Goal: Task Accomplishment & Management: Use online tool/utility

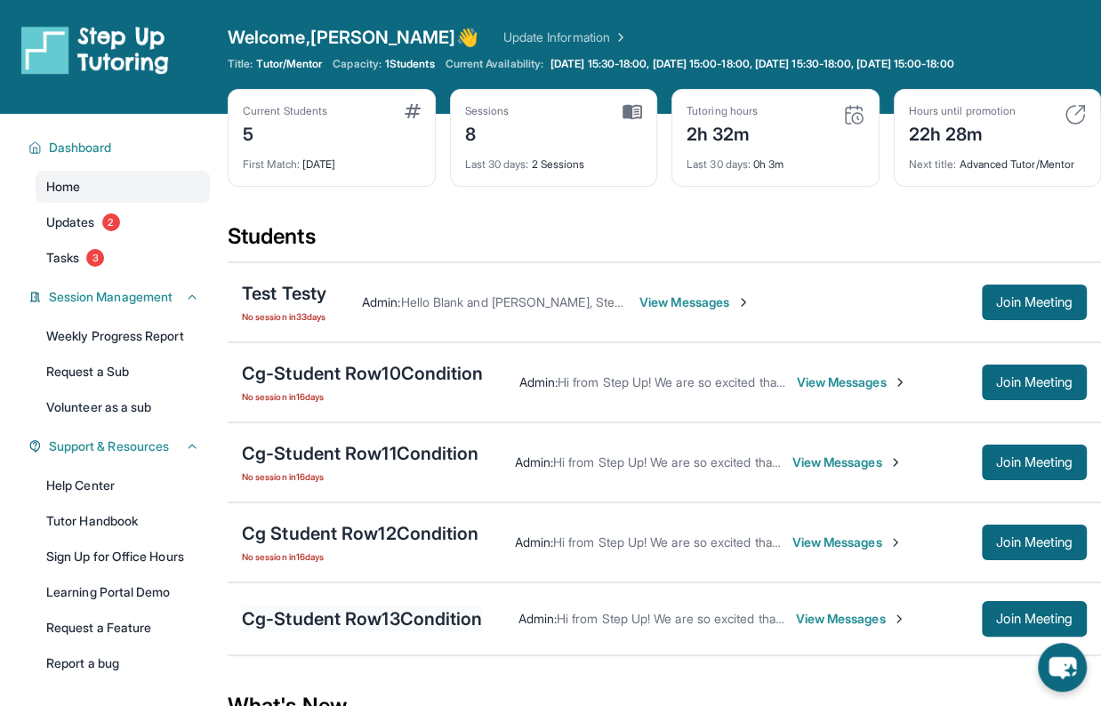
click at [416, 611] on div "Cg-Student Row13Condition" at bounding box center [362, 619] width 241 height 25
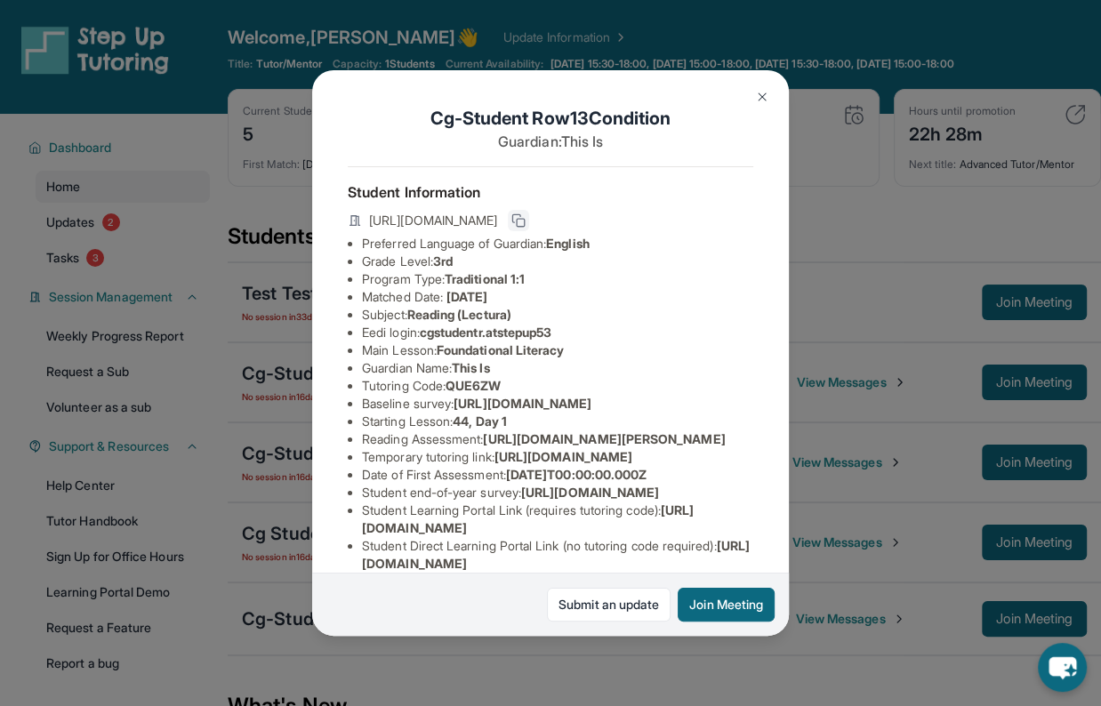
click at [525, 219] on rect at bounding box center [521, 223] width 8 height 8
click at [526, 218] on icon at bounding box center [518, 220] width 14 height 14
click at [755, 100] on img at bounding box center [762, 97] width 14 height 14
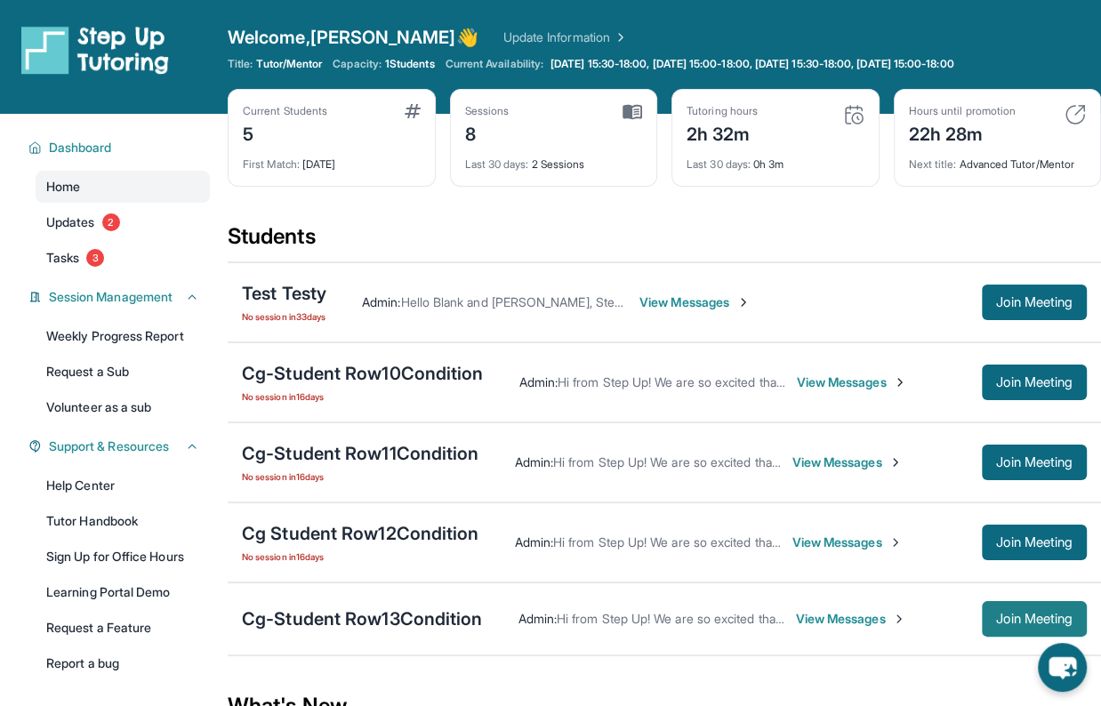
click at [1000, 614] on span "Join Meeting" at bounding box center [1034, 619] width 76 height 11
